Goal: Contribute content: Add original content to the website for others to see

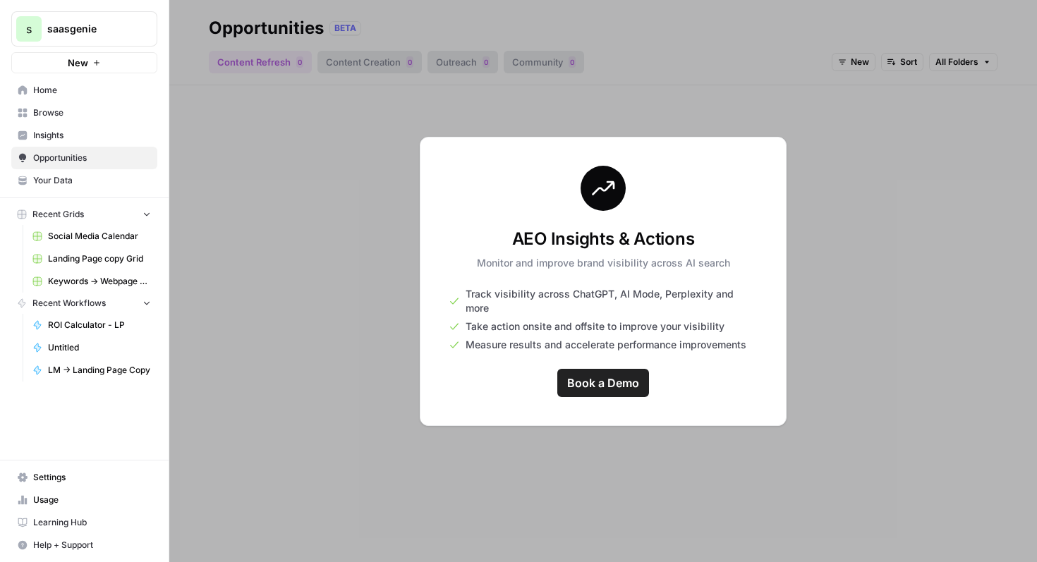
click at [83, 174] on span "Your Data" at bounding box center [92, 180] width 118 height 13
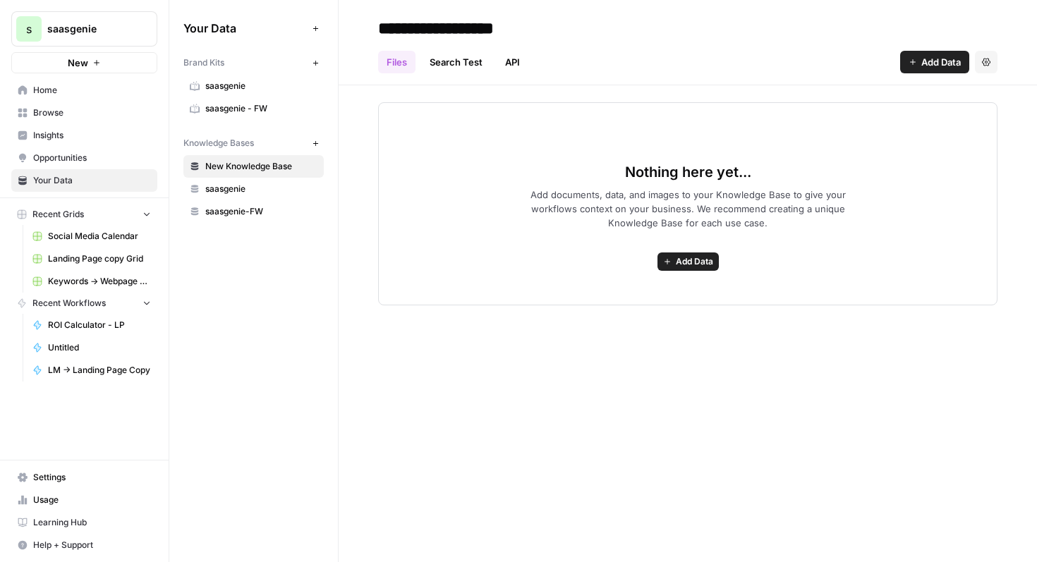
click at [260, 207] on span "saasgenie-FW" at bounding box center [261, 211] width 112 height 13
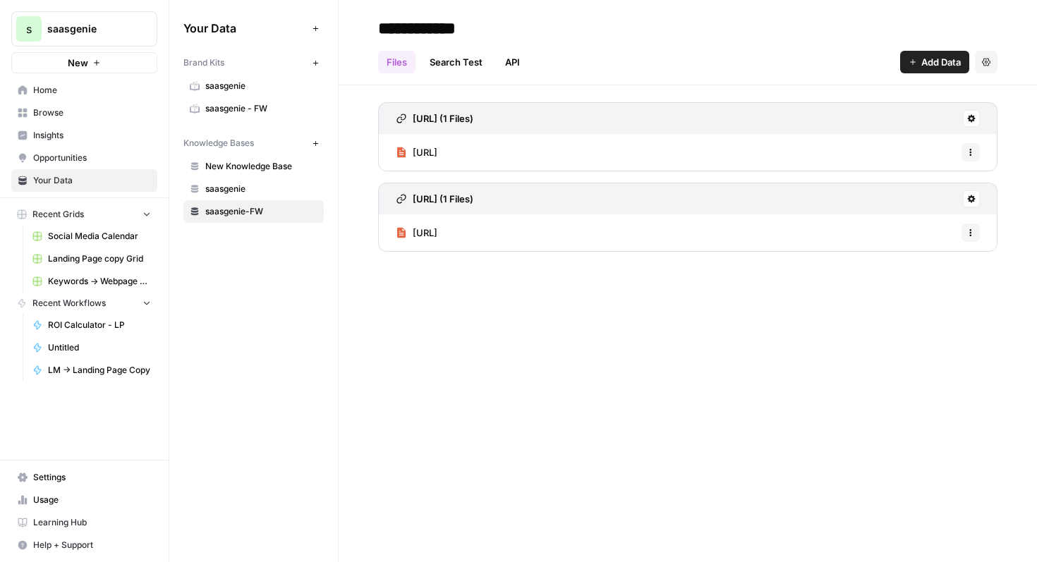
click at [276, 186] on span "saasgenie" at bounding box center [261, 189] width 112 height 13
click at [279, 205] on span "saasgenie-FW" at bounding box center [261, 211] width 112 height 13
click at [913, 54] on button "Add Data" at bounding box center [934, 62] width 69 height 23
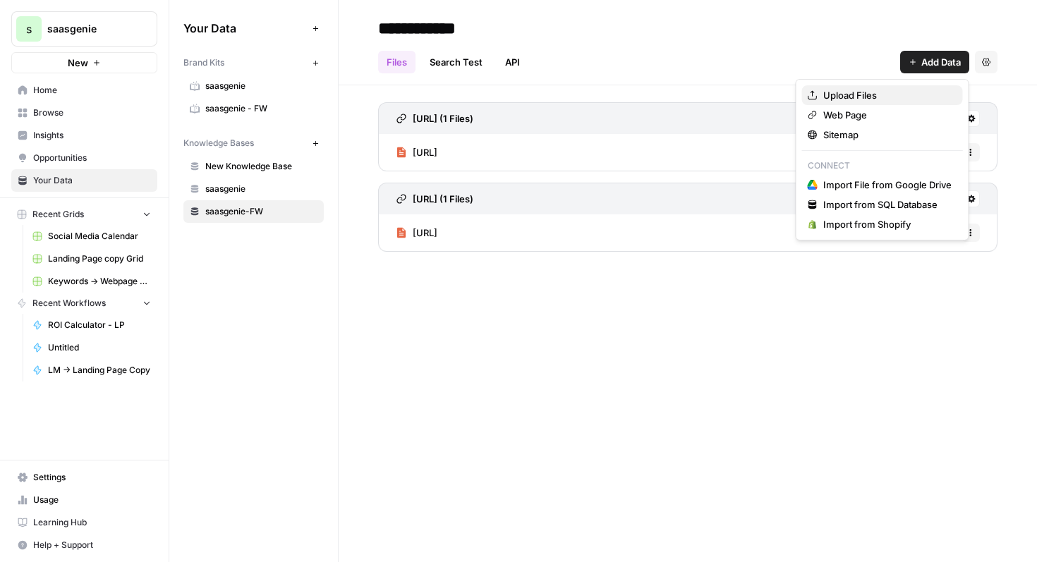
click at [896, 92] on span "Upload Files" at bounding box center [887, 95] width 128 height 14
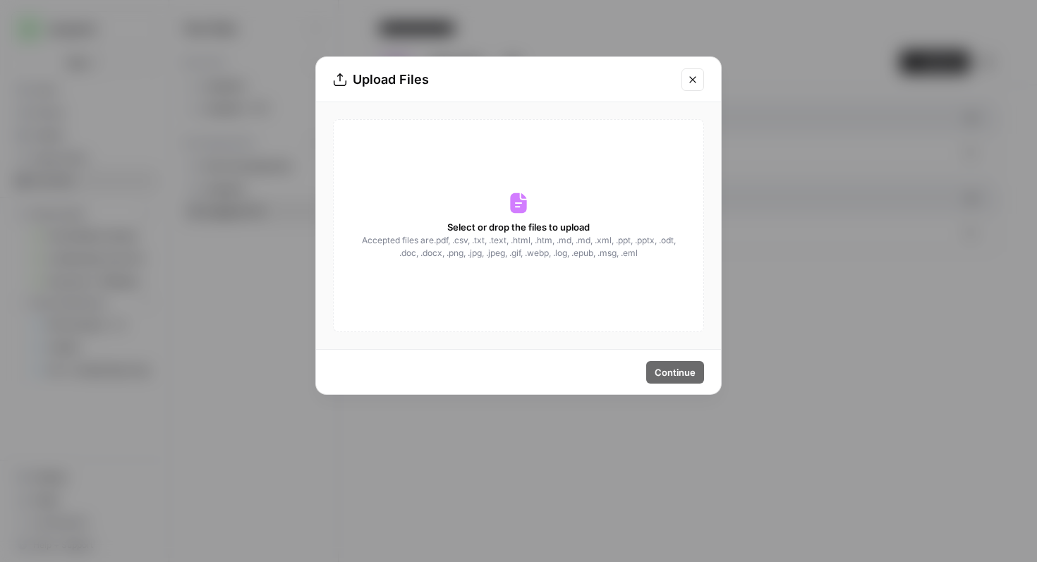
click at [525, 214] on icon at bounding box center [518, 203] width 23 height 23
click at [499, 202] on div "Select or drop the files to upload Accepted files are .pdf, .csv, .txt, .text, …" at bounding box center [518, 225] width 371 height 213
click at [696, 74] on icon "Close modal" at bounding box center [692, 79] width 11 height 11
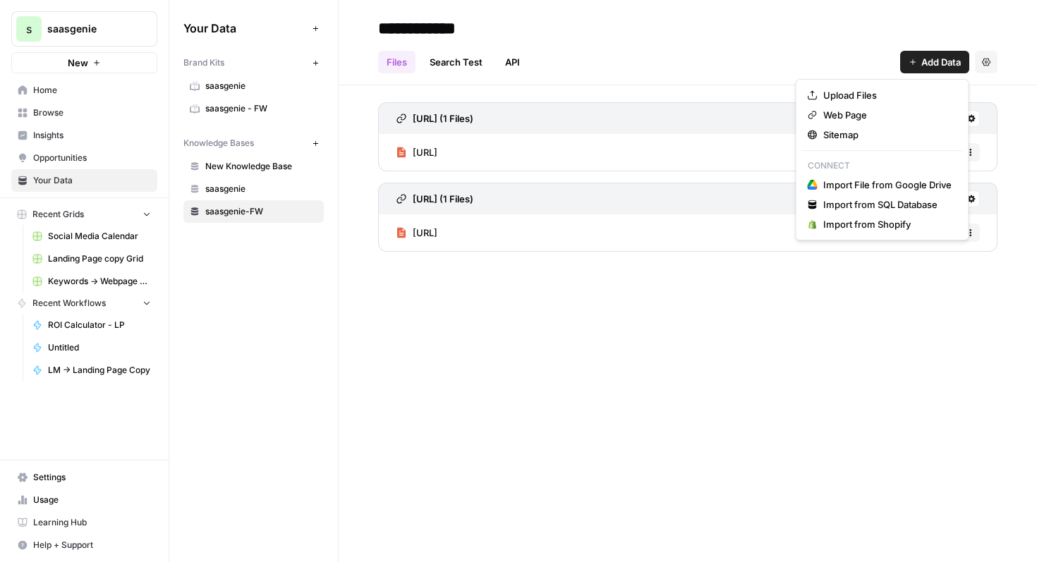
click at [944, 69] on button "Add Data" at bounding box center [934, 62] width 69 height 23
click at [929, 88] on span "Upload Files" at bounding box center [887, 95] width 128 height 14
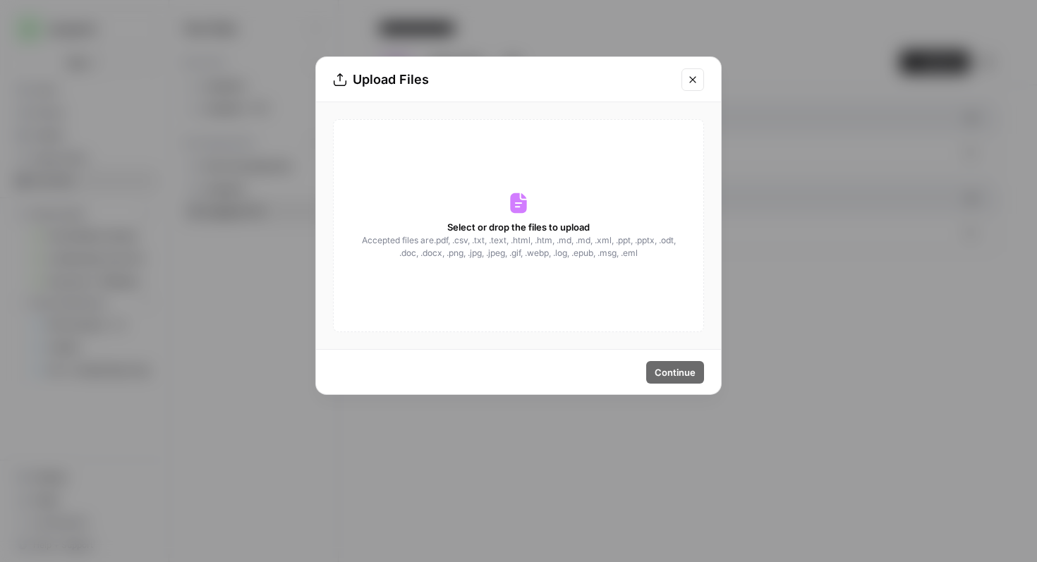
click at [582, 236] on span "Accepted files are .pdf, .csv, .txt, .text, .html, .htm, .md, .md, .xml, .ppt, …" at bounding box center [518, 246] width 316 height 25
click at [516, 202] on icon at bounding box center [518, 203] width 23 height 23
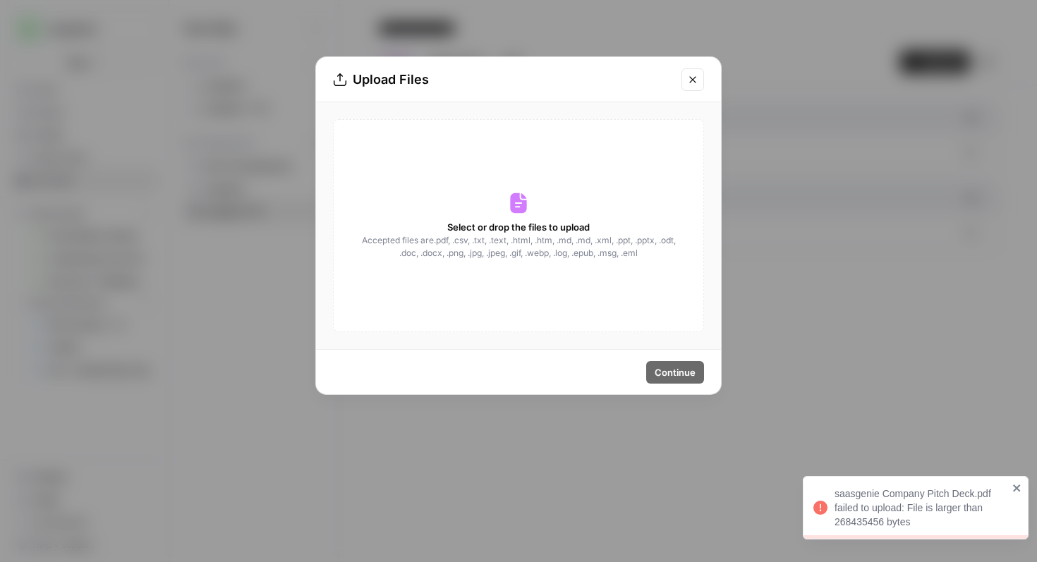
click at [693, 77] on icon "Close modal" at bounding box center [692, 79] width 11 height 11
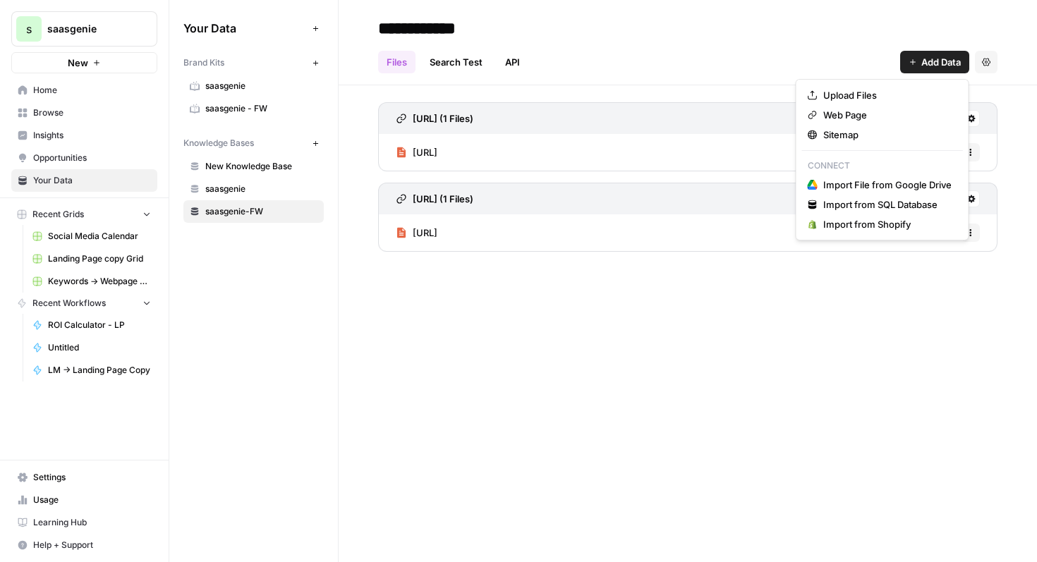
click at [938, 63] on span "Add Data" at bounding box center [941, 62] width 40 height 14
click at [886, 114] on span "Web Page" at bounding box center [887, 115] width 128 height 14
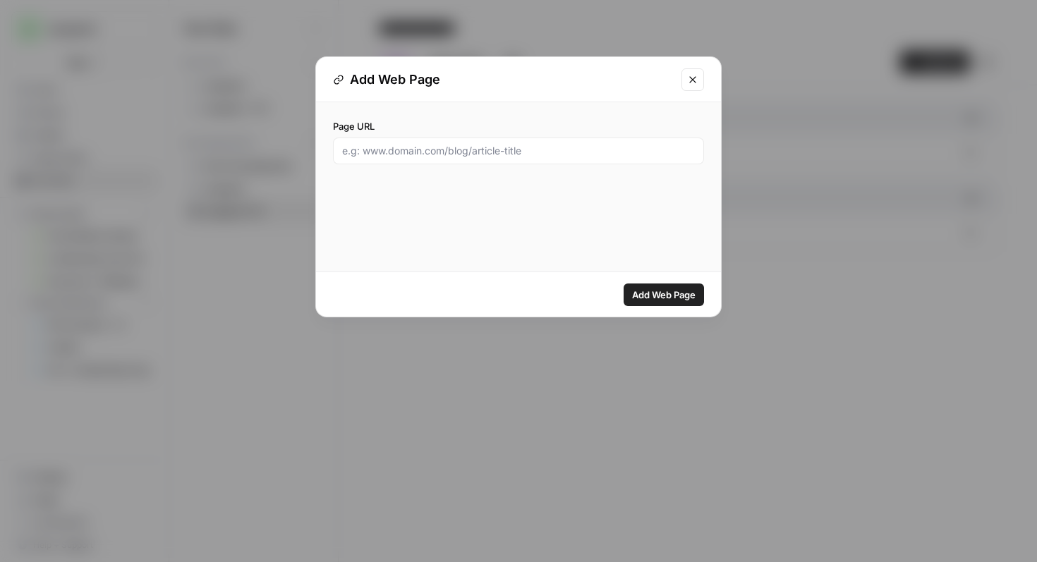
click at [571, 143] on div at bounding box center [518, 151] width 371 height 27
paste input "https://www.canva.com/design/DAGzrS2bibU/gJXbEWlRcnkyHck0FoQbwQ/view?utm_conten…"
type input "https://www.canva.com/design/DAGzrS2bibU/gJXbEWlRcnkyHck0FoQbwQ/view?utm_conten…"
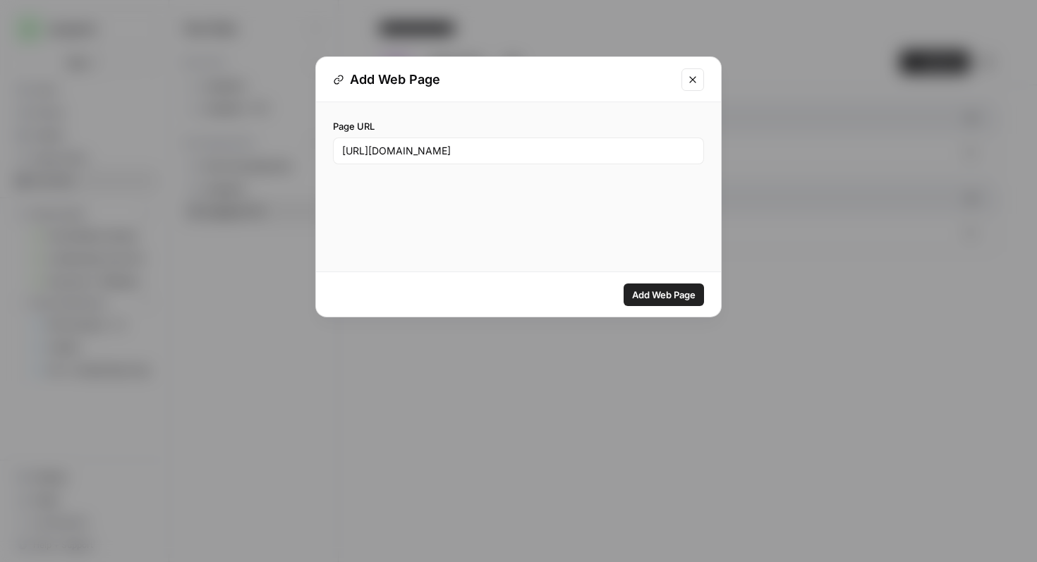
click at [679, 299] on span "Add Web Page" at bounding box center [663, 295] width 63 height 14
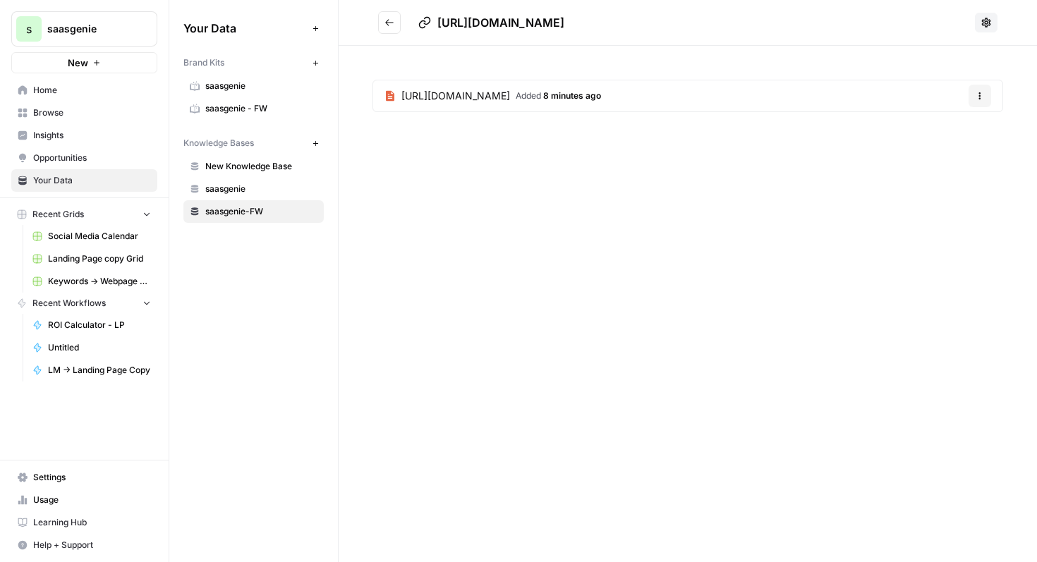
click at [389, 17] on button "Go back" at bounding box center [389, 22] width 23 height 23
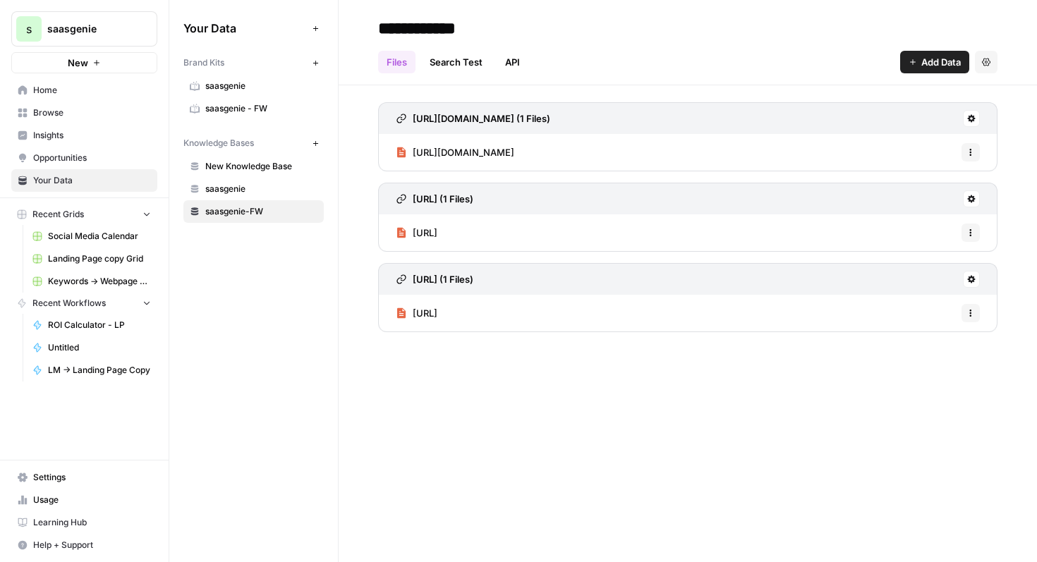
click at [969, 150] on icon "button" at bounding box center [970, 152] width 8 height 8
click at [947, 183] on span "Delete File" at bounding box center [939, 183] width 46 height 14
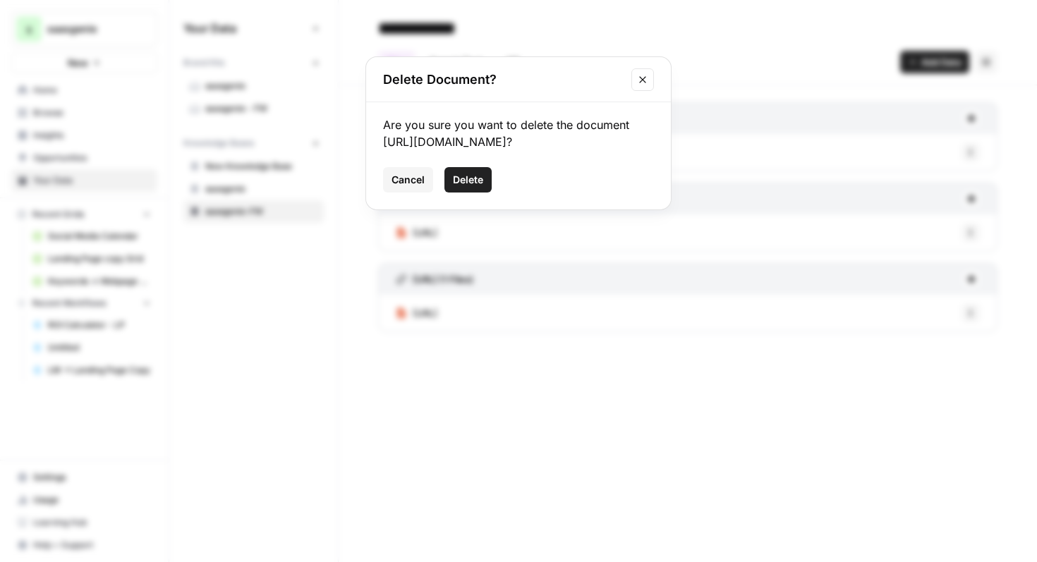
click at [473, 193] on button "Delete" at bounding box center [467, 179] width 47 height 25
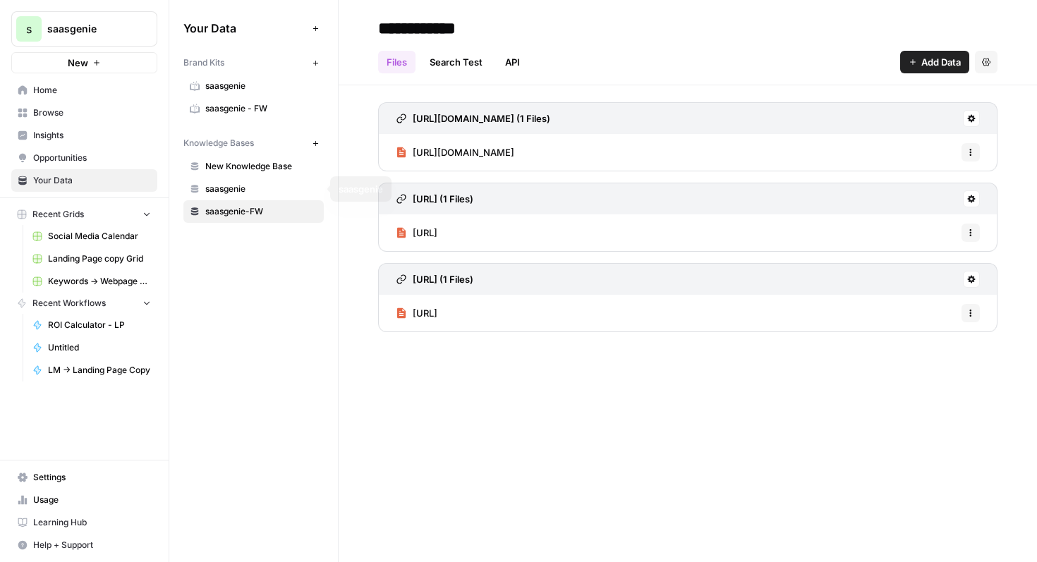
click at [236, 190] on span "saasgenie" at bounding box center [261, 189] width 112 height 13
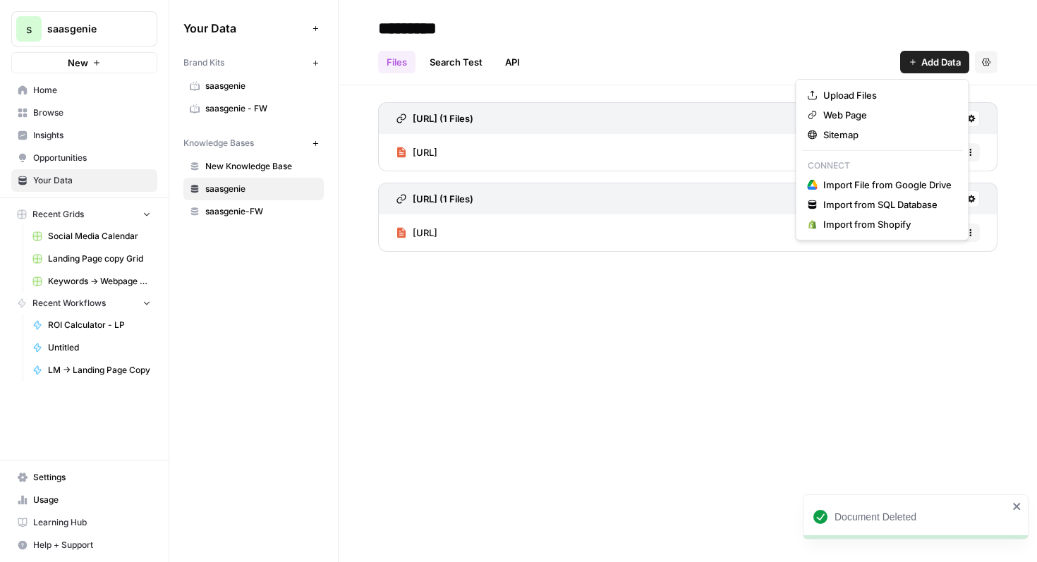
click at [927, 65] on span "Add Data" at bounding box center [941, 62] width 40 height 14
click at [899, 95] on span "Upload Files" at bounding box center [887, 95] width 128 height 14
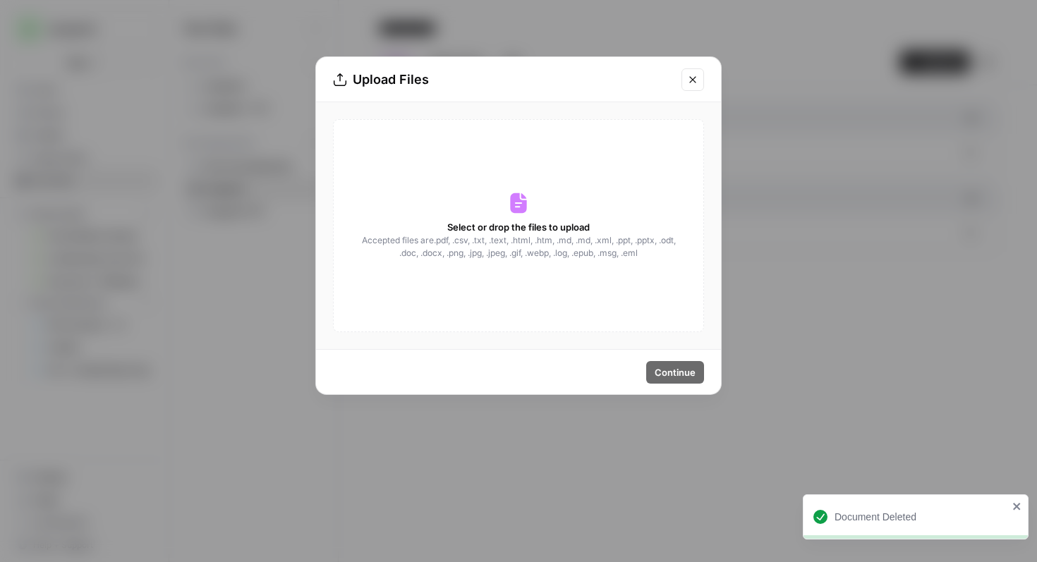
click at [695, 74] on icon "Close modal" at bounding box center [692, 79] width 11 height 11
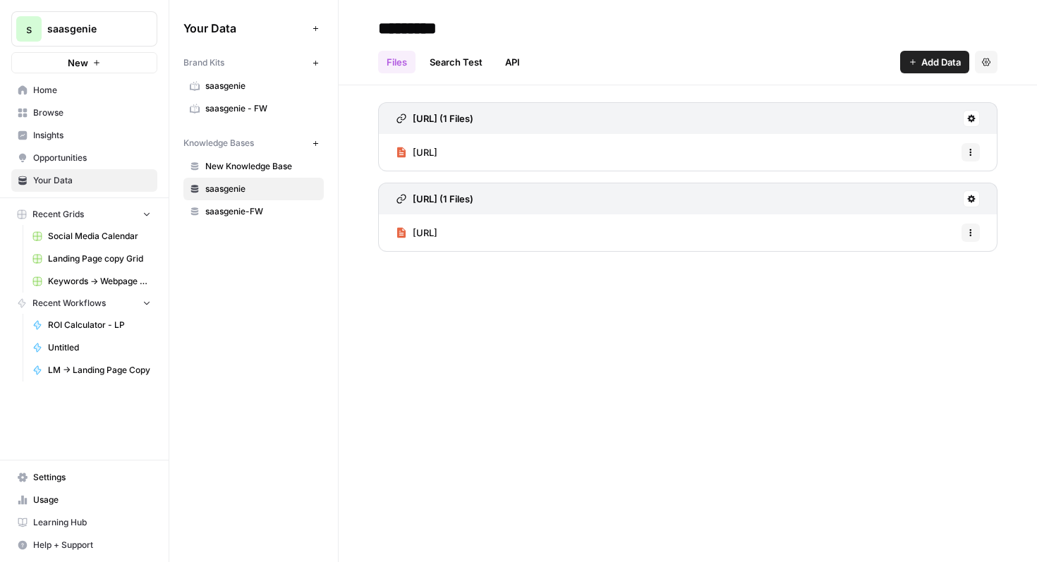
click at [954, 62] on span "Add Data" at bounding box center [941, 62] width 40 height 14
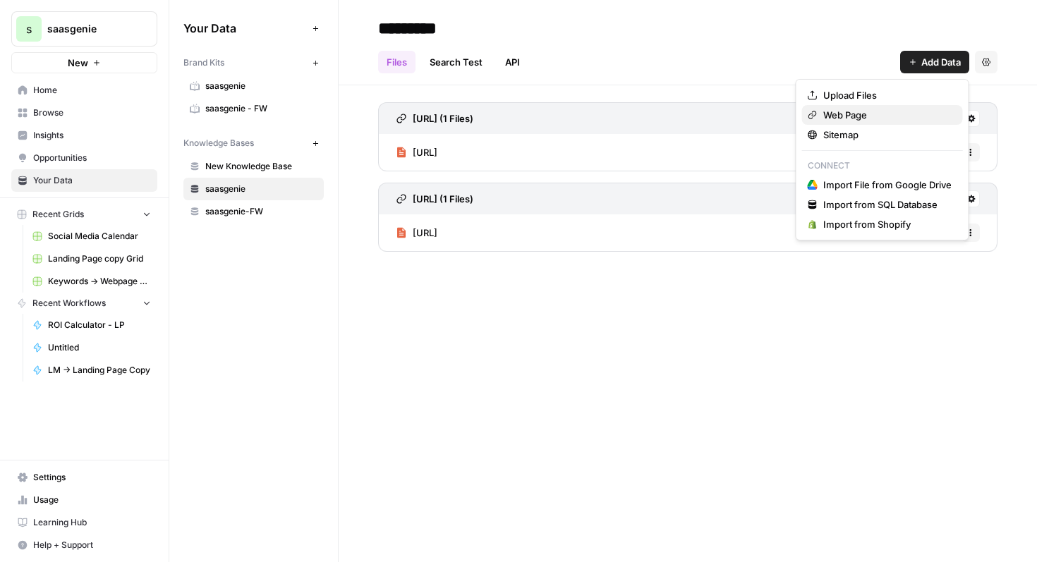
click at [887, 120] on span "Web Page" at bounding box center [887, 115] width 128 height 14
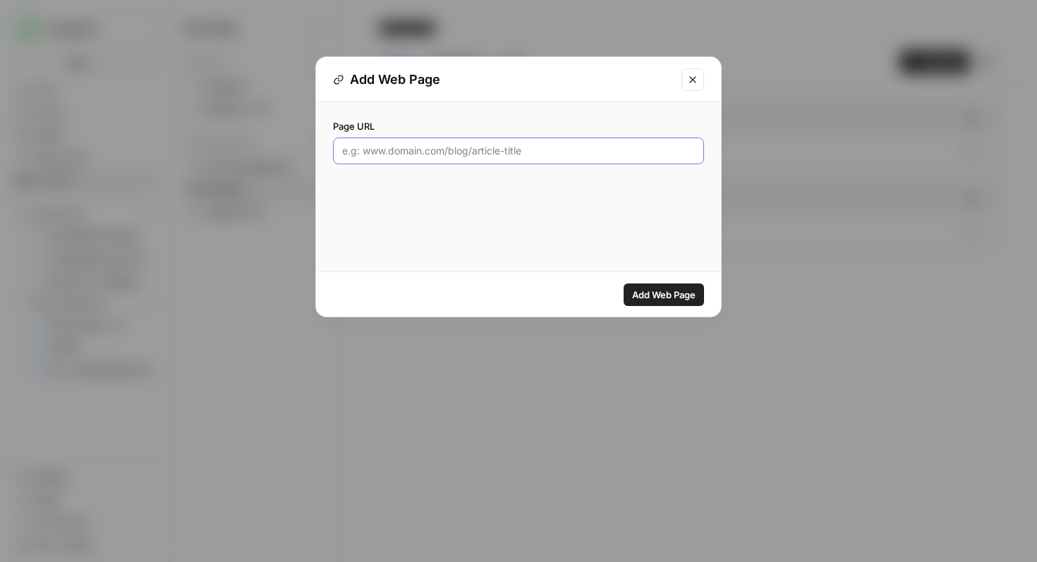
click at [648, 152] on input "Page URL" at bounding box center [518, 151] width 353 height 14
paste input "https://www.canva.com/design/DAGzrS2bibU/gJXbEWlRcnkyHck0FoQbwQ/view?utm_conten…"
type input "https://www.canva.com/design/DAGzrS2bibU/gJXbEWlRcnkyHck0FoQbwQ/view?utm_conten…"
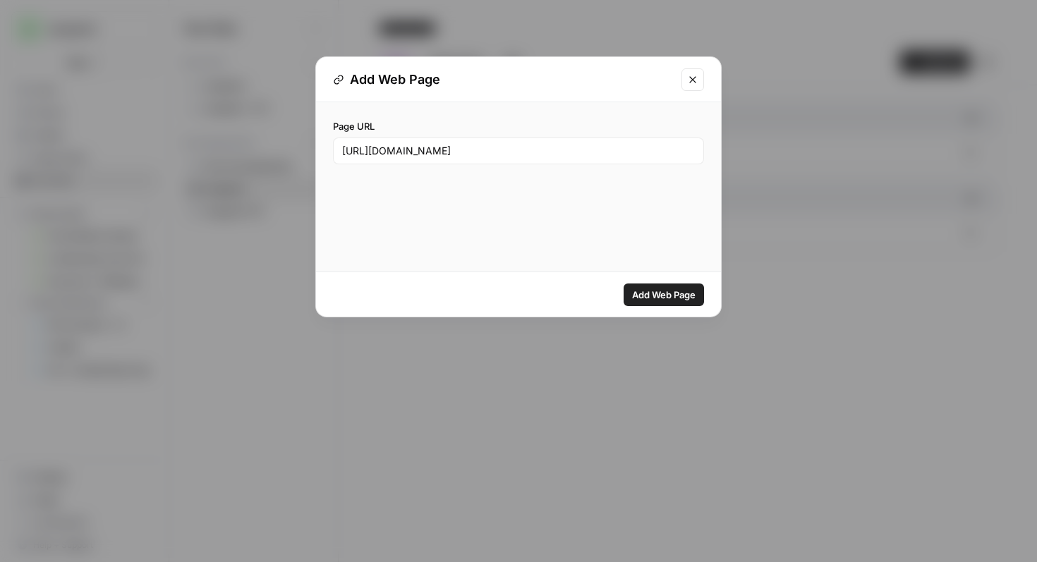
click at [681, 295] on span "Add Web Page" at bounding box center [663, 295] width 63 height 14
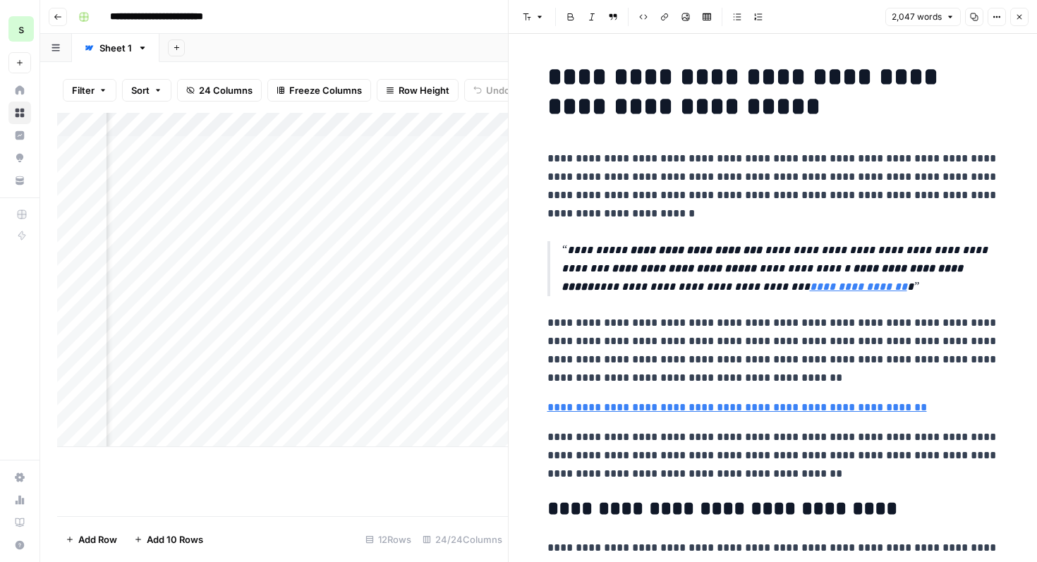
scroll to position [5635, 0]
